Goal: Task Accomplishment & Management: Use online tool/utility

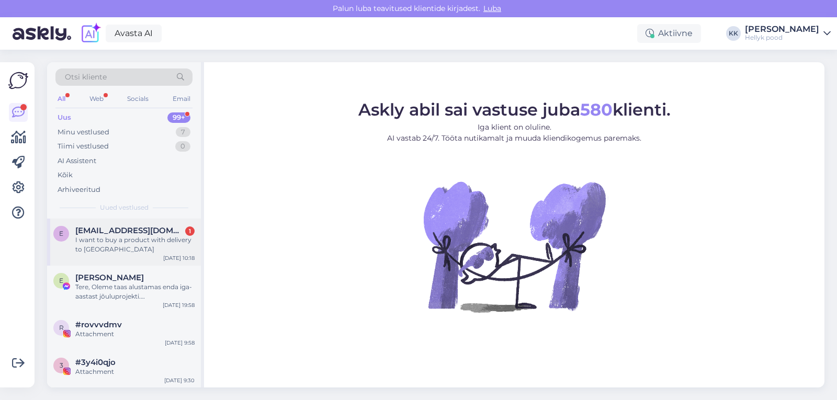
click at [160, 230] on span "[EMAIL_ADDRESS][DOMAIN_NAME]" at bounding box center [129, 230] width 109 height 9
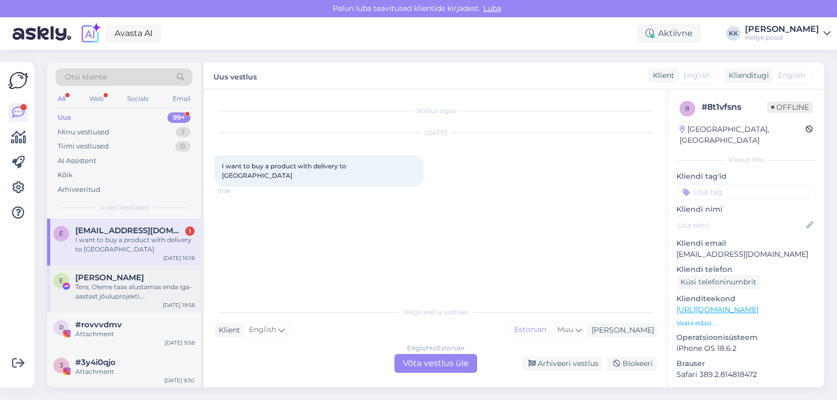
click at [138, 282] on div "[PERSON_NAME]" at bounding box center [134, 277] width 119 height 9
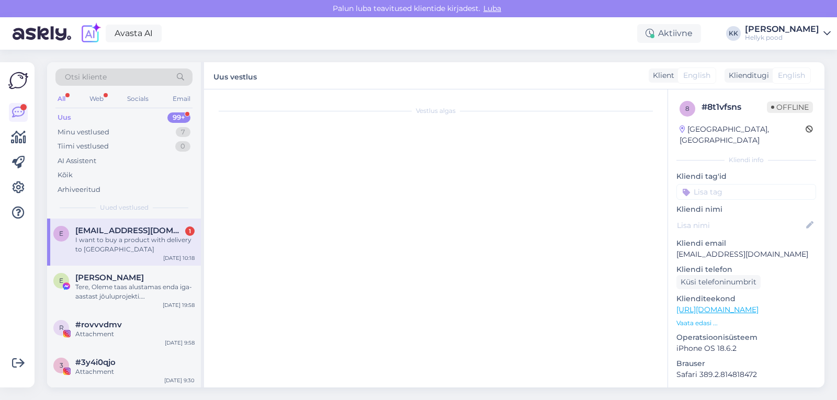
scroll to position [22, 0]
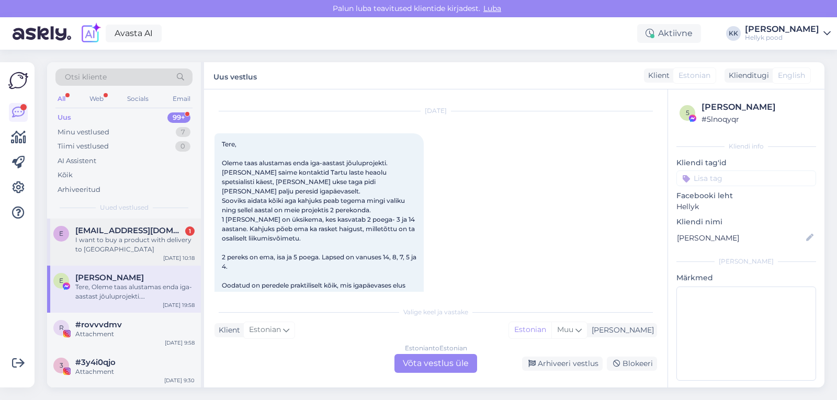
click at [130, 232] on span "[EMAIL_ADDRESS][DOMAIN_NAME]" at bounding box center [129, 230] width 109 height 9
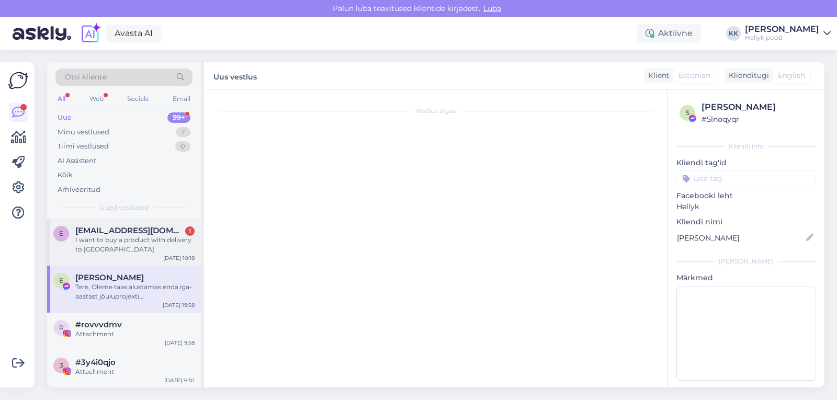
scroll to position [0, 0]
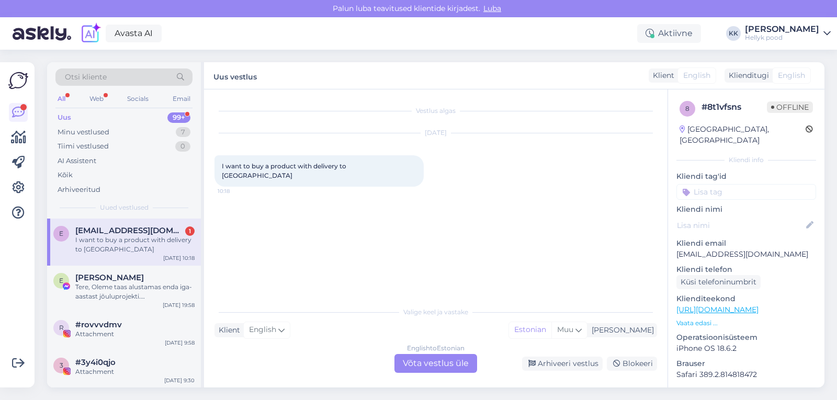
click at [438, 361] on div "English to Estonian Võta vestlus üle" at bounding box center [436, 363] width 83 height 19
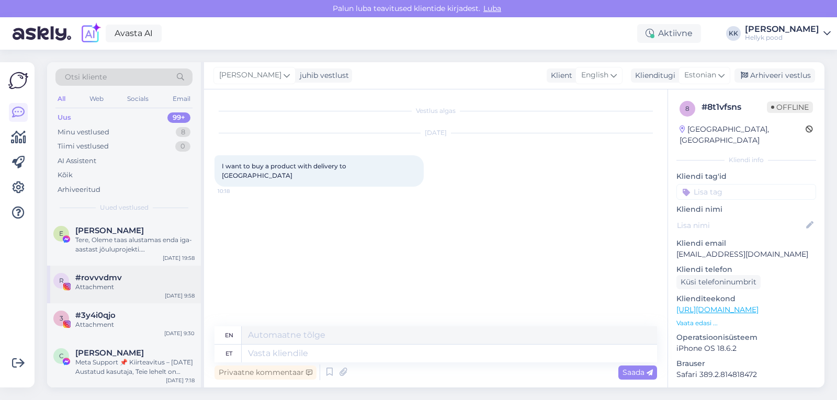
click at [100, 275] on span "#rovvvdmv" at bounding box center [98, 277] width 47 height 9
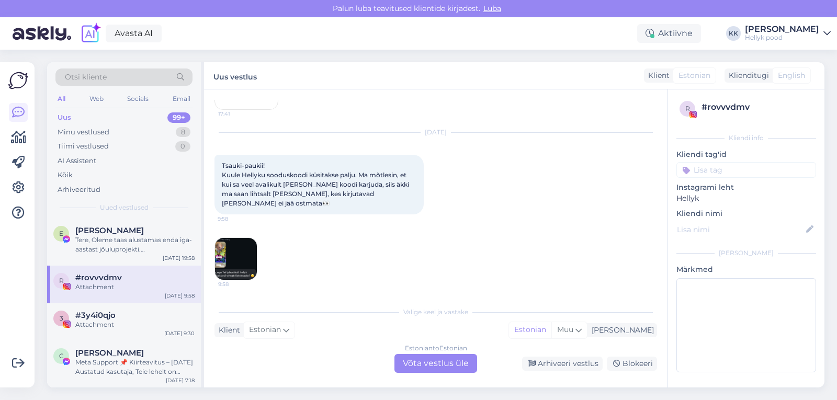
scroll to position [1705, 0]
click at [69, 119] on div "Uus" at bounding box center [65, 118] width 14 height 10
click at [80, 130] on div "Minu vestlused" at bounding box center [84, 132] width 52 height 10
